Goal: Information Seeking & Learning: Learn about a topic

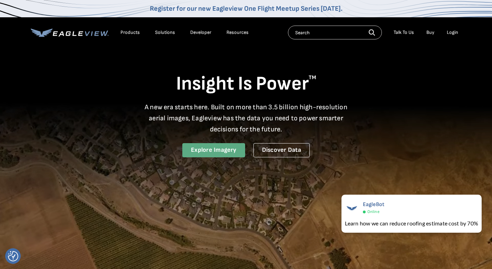
click at [233, 151] on link "Explore Imagery" at bounding box center [213, 150] width 63 height 14
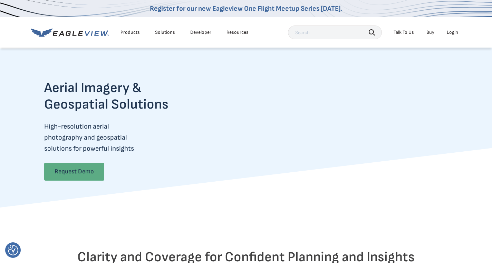
click at [94, 176] on link "Request Demo" at bounding box center [74, 172] width 60 height 18
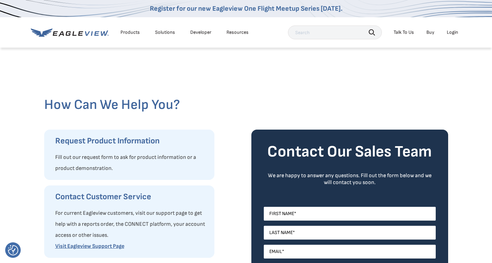
click at [164, 32] on div "Solutions" at bounding box center [165, 32] width 20 height 6
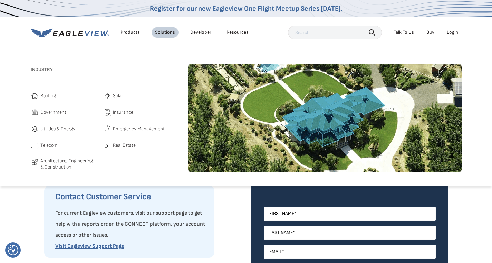
click at [50, 98] on span "Roofing" at bounding box center [48, 96] width 16 height 8
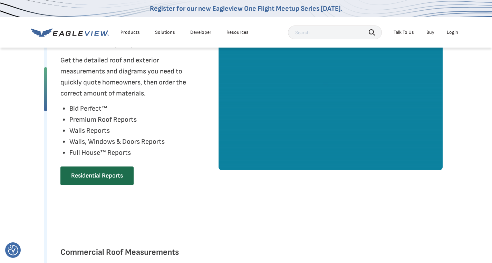
scroll to position [378, 0]
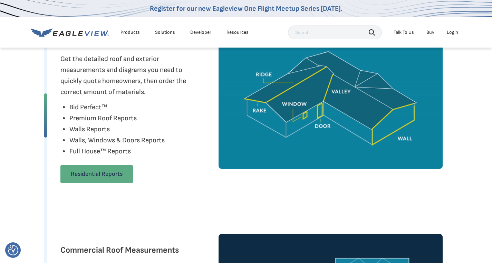
click at [110, 176] on link "Residential Reports" at bounding box center [96, 174] width 73 height 18
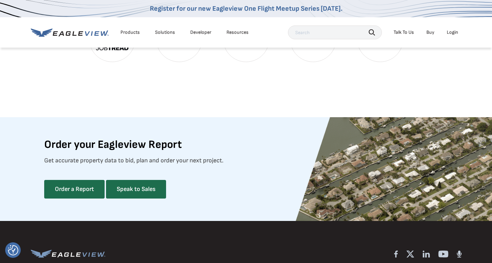
scroll to position [1580, 0]
